Goal: Transaction & Acquisition: Purchase product/service

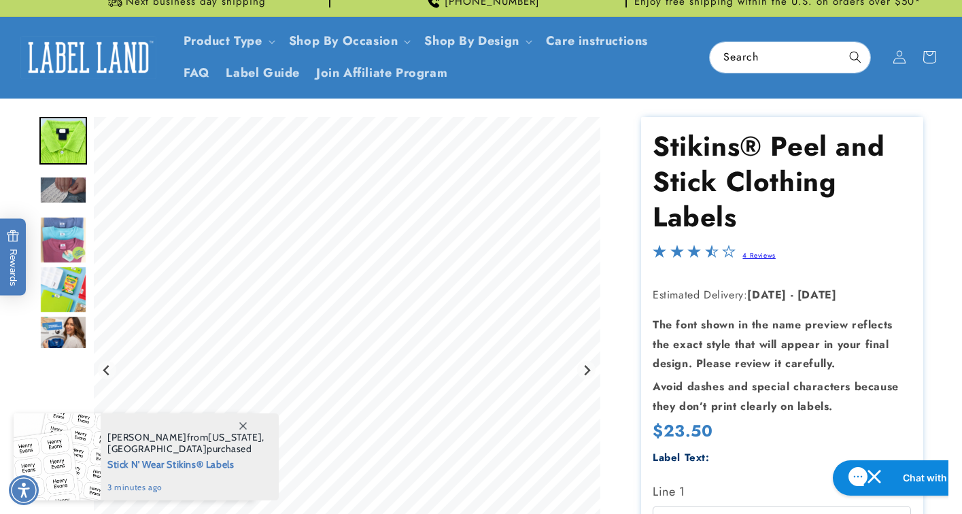
scroll to position [16, 0]
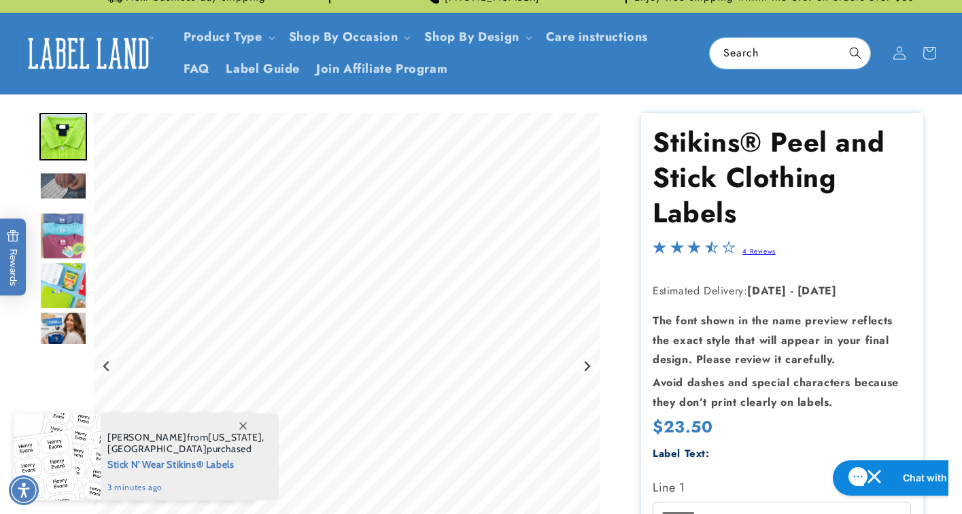
click at [54, 186] on img "Go to slide 3" at bounding box center [63, 186] width 48 height 28
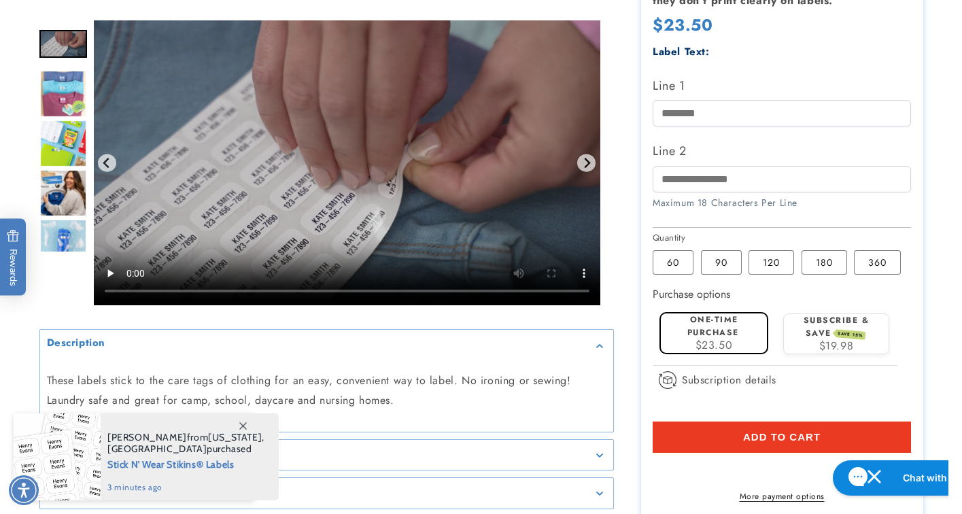
scroll to position [423, 0]
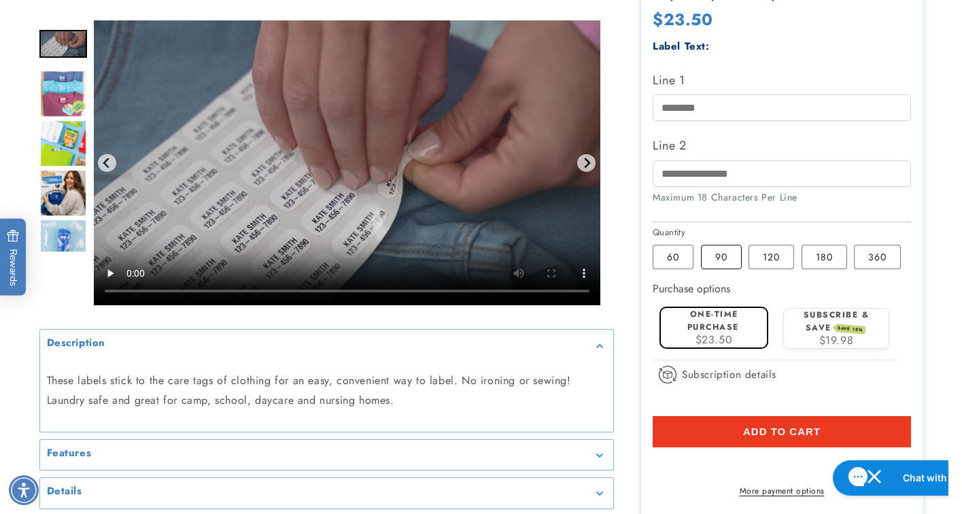
click at [714, 260] on label "90 Variant sold out or unavailable" at bounding box center [721, 257] width 41 height 24
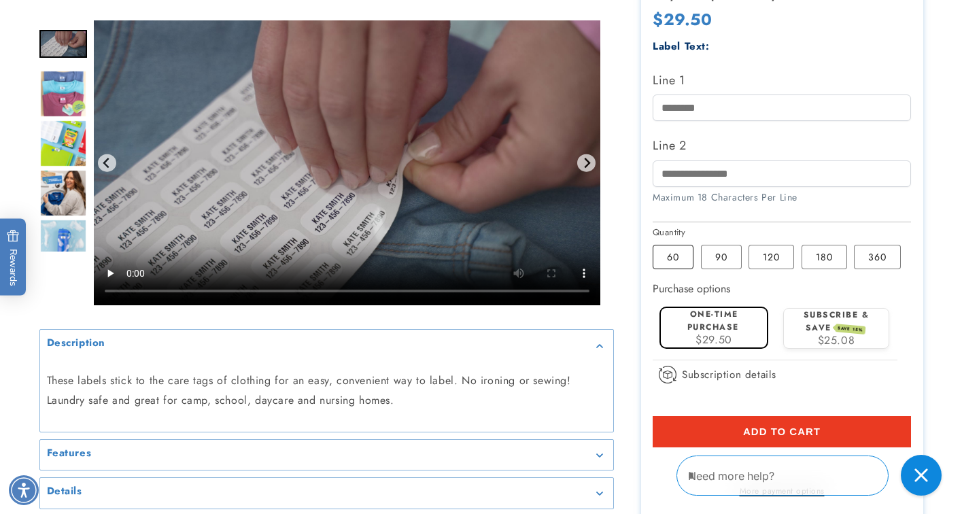
click at [667, 258] on label "60 Variant sold out or unavailable" at bounding box center [672, 257] width 41 height 24
click at [718, 255] on label "90 Variant sold out or unavailable" at bounding box center [721, 257] width 41 height 24
click at [754, 255] on label "120 Variant sold out or unavailable" at bounding box center [771, 257] width 46 height 24
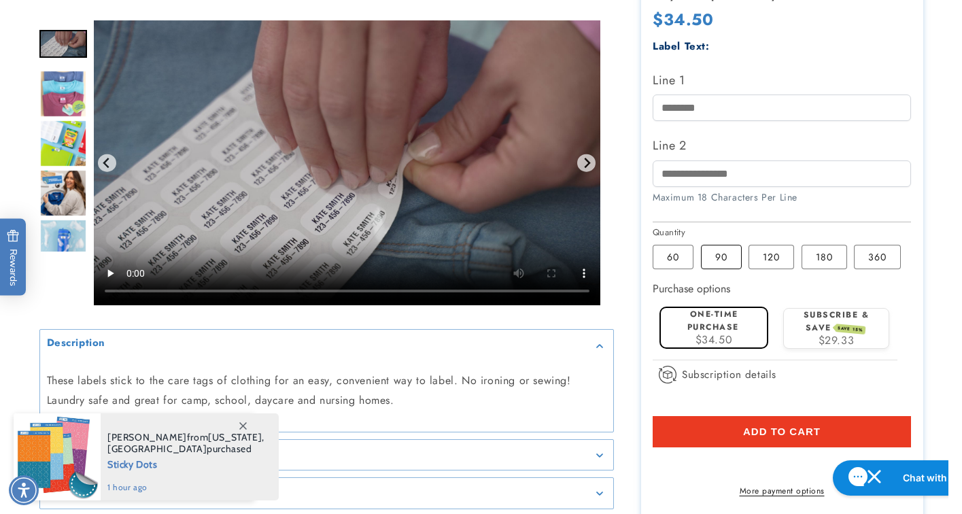
click at [738, 254] on label "90 Variant sold out or unavailable" at bounding box center [721, 257] width 41 height 24
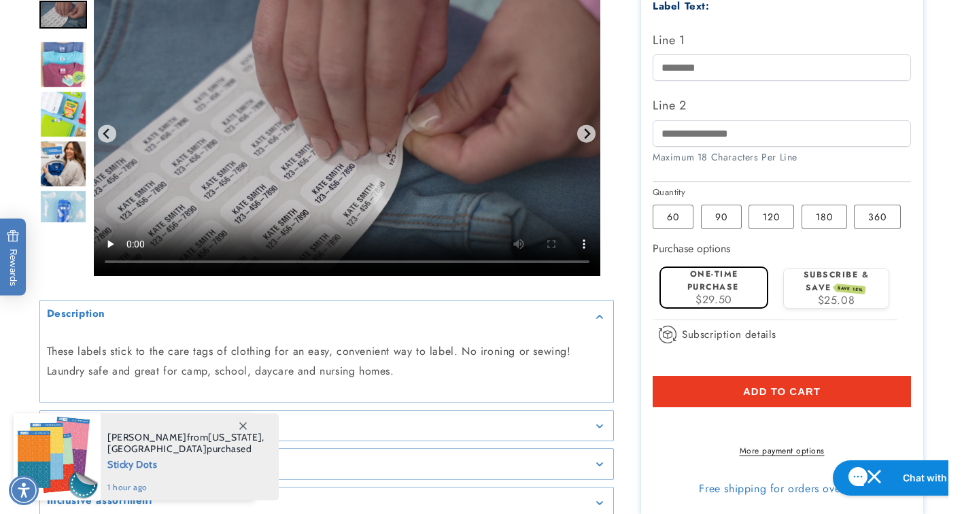
click at [748, 390] on span "Add to cart" at bounding box center [781, 391] width 77 height 12
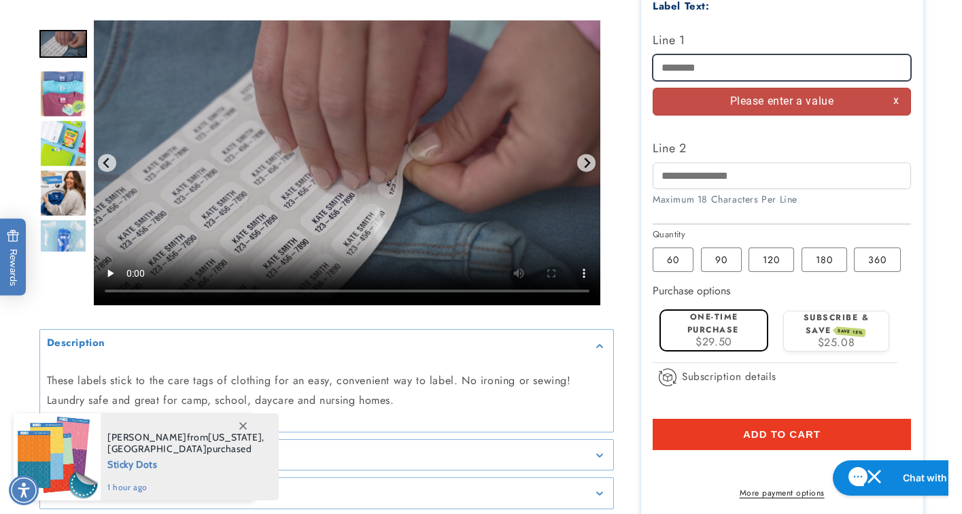
click at [752, 73] on input "Line 1" at bounding box center [781, 67] width 258 height 27
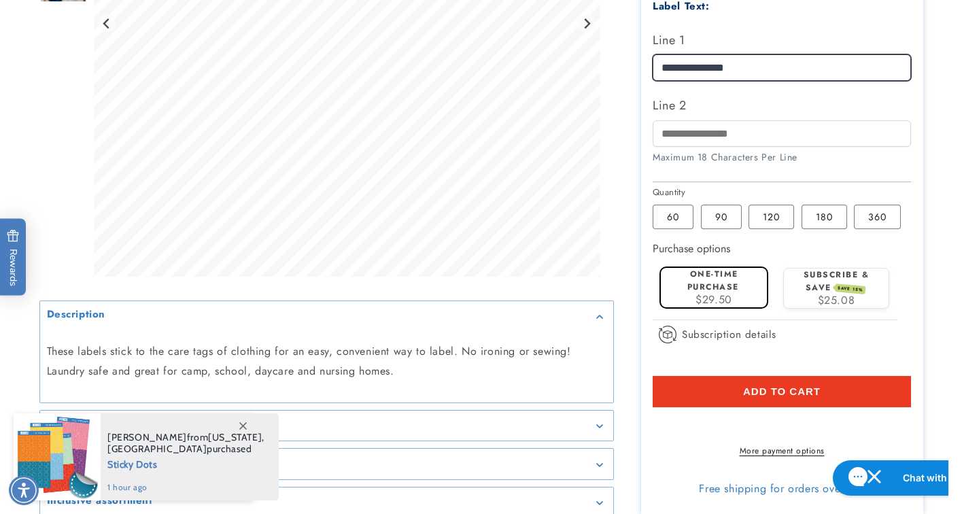
type input "**********"
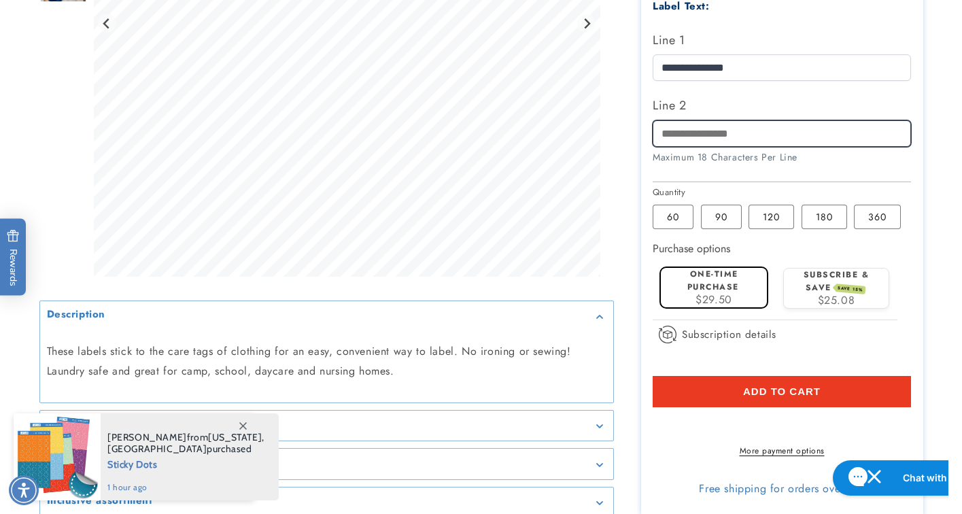
click at [740, 137] on input "Line 2" at bounding box center [781, 133] width 258 height 27
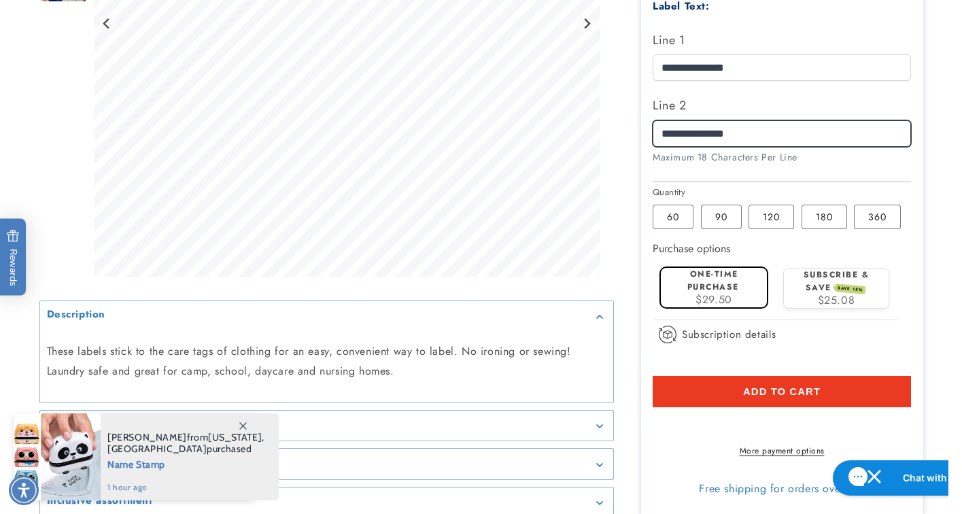
type input "**********"
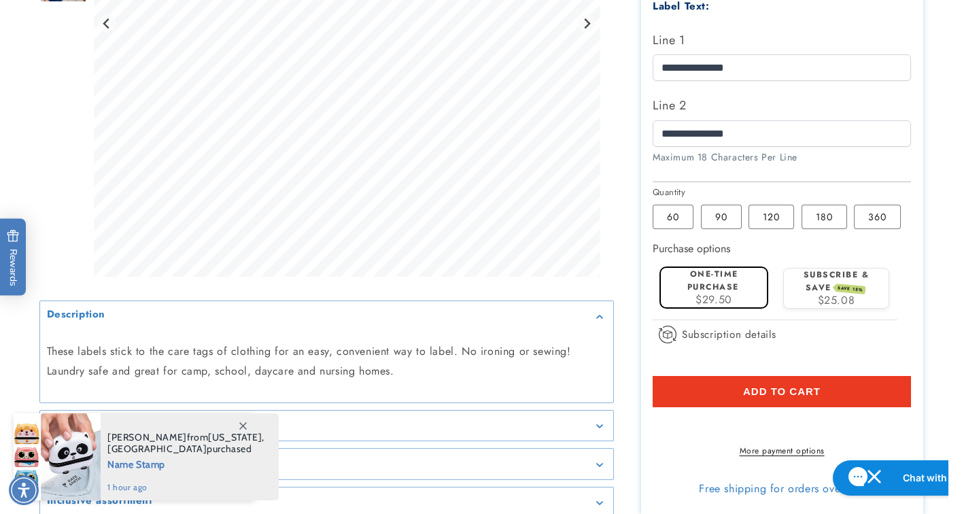
click at [828, 158] on div "Maximum 18 Characters Per Line" at bounding box center [781, 157] width 258 height 14
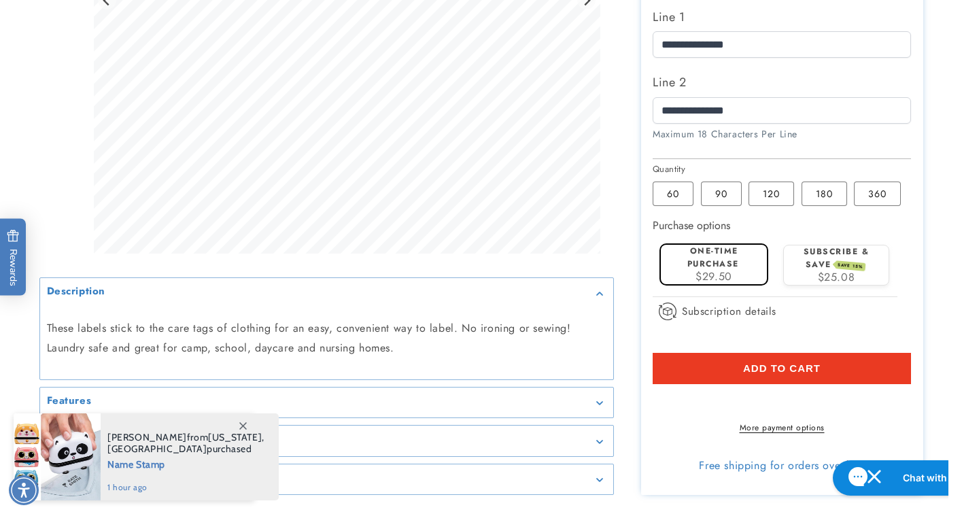
scroll to position [489, 0]
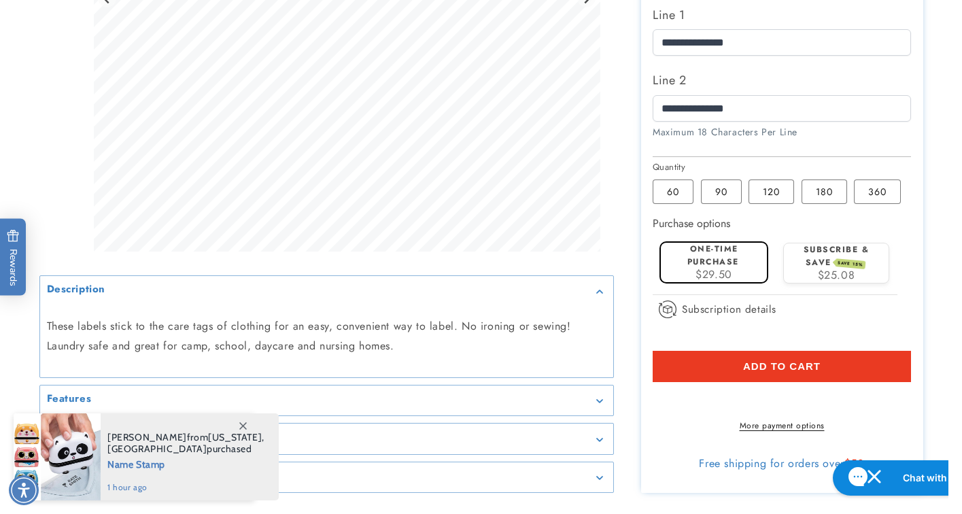
click at [779, 360] on button "Add to cart" at bounding box center [781, 366] width 258 height 31
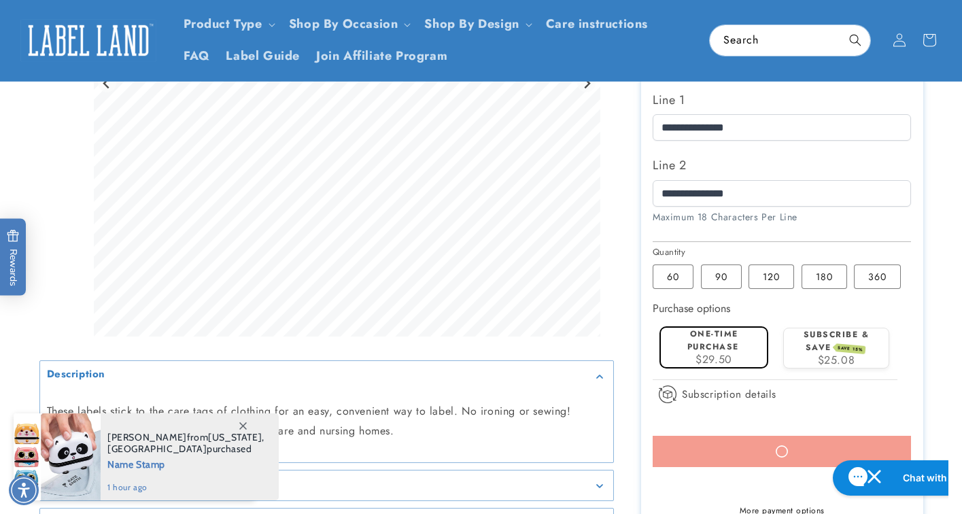
scroll to position [383, 0]
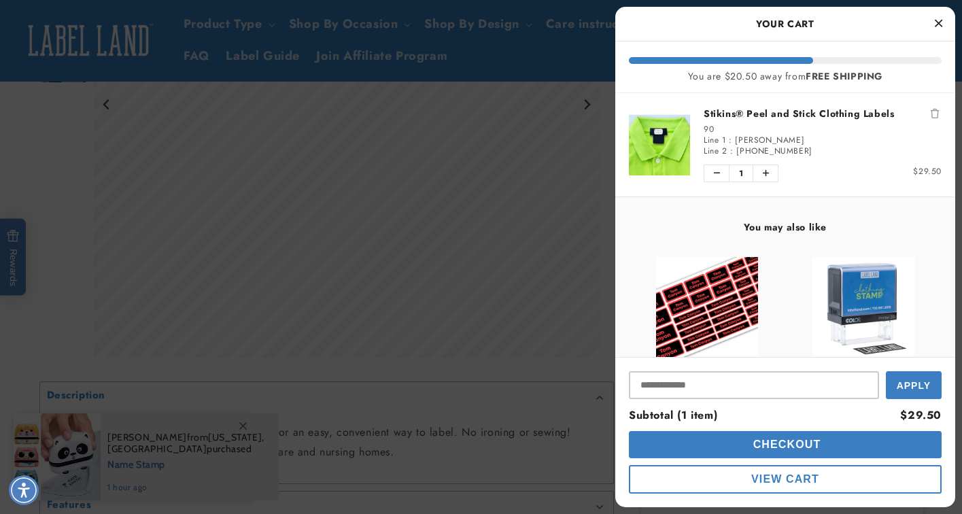
click at [676, 126] on img "product" at bounding box center [659, 144] width 61 height 61
